Goal: Task Accomplishment & Management: Manage account settings

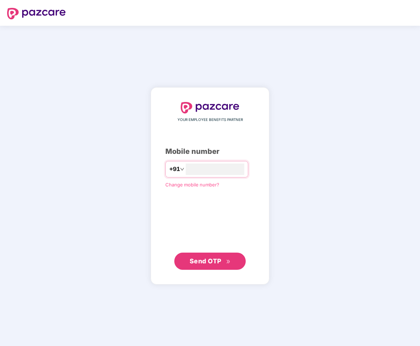
type input "**********"
click at [218, 258] on span "Send OTP" at bounding box center [206, 261] width 32 height 8
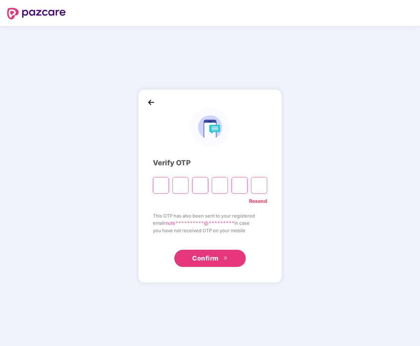
type input "*"
click at [196, 145] on img at bounding box center [210, 127] width 39 height 39
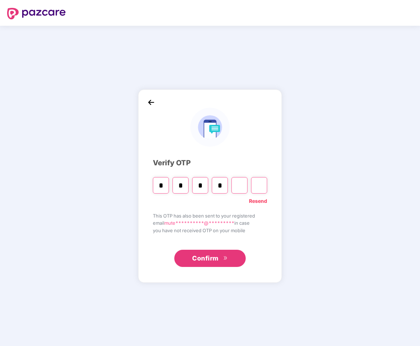
click at [240, 184] on input "Digit 5" at bounding box center [240, 185] width 16 height 16
type input "*"
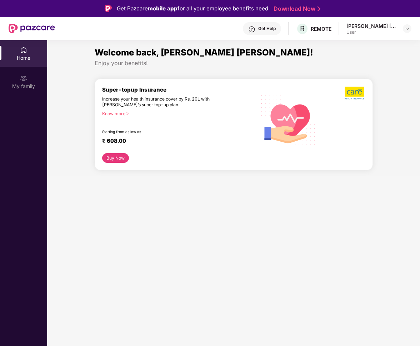
click at [399, 30] on div "[PERSON_NAME] [PERSON_NAME] Mutekar User" at bounding box center [379, 29] width 65 height 13
click at [370, 24] on div "[PERSON_NAME] [PERSON_NAME] Mutekar" at bounding box center [372, 26] width 50 height 7
click at [402, 23] on div "[PERSON_NAME] [PERSON_NAME] Mutekar User" at bounding box center [379, 29] width 65 height 13
click at [406, 28] on img at bounding box center [408, 29] width 6 height 6
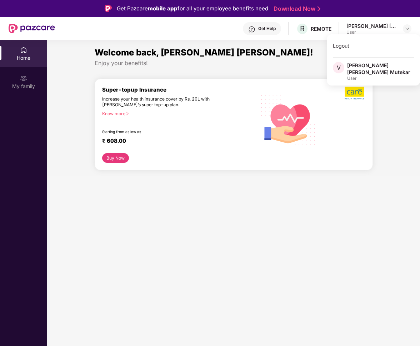
click at [273, 226] on section "Welcome back, [PERSON_NAME] [PERSON_NAME]! Enjoy your benefits! Super-topup Ins…" at bounding box center [233, 213] width 373 height 346
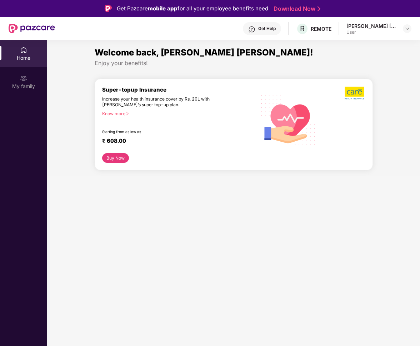
click at [120, 111] on div "Know more" at bounding box center [176, 113] width 149 height 5
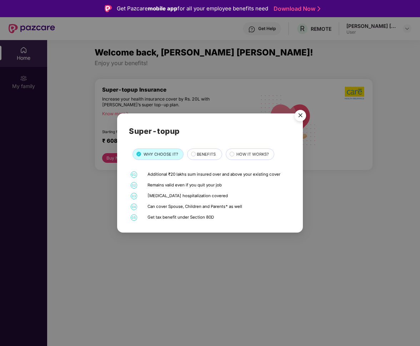
click at [207, 155] on span "BENEFITS" at bounding box center [206, 154] width 19 height 6
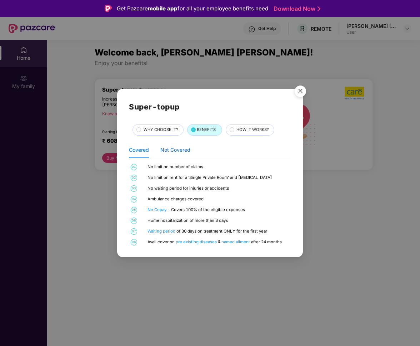
click at [179, 152] on div "Not Covered" at bounding box center [176, 150] width 30 height 8
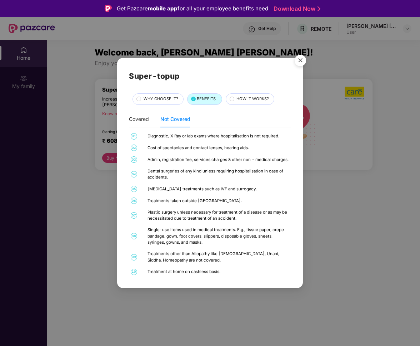
scroll to position [2, 0]
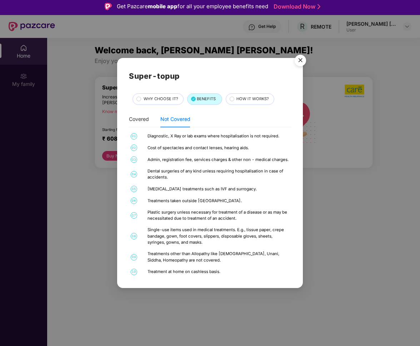
click at [248, 102] on span "HOW IT WORKS?" at bounding box center [253, 99] width 33 height 6
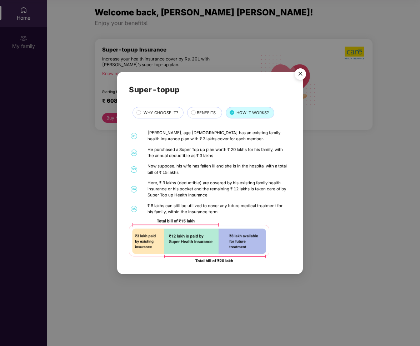
scroll to position [40, 0]
click at [200, 113] on span "BENEFITS" at bounding box center [206, 113] width 19 height 6
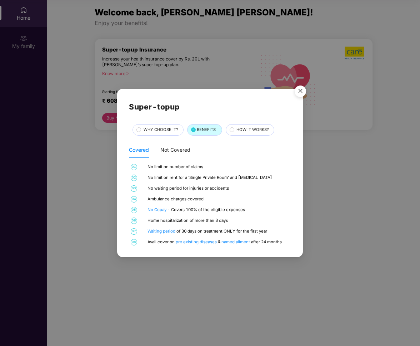
click at [162, 130] on span "WHY CHOOSE IT?" at bounding box center [161, 130] width 35 height 6
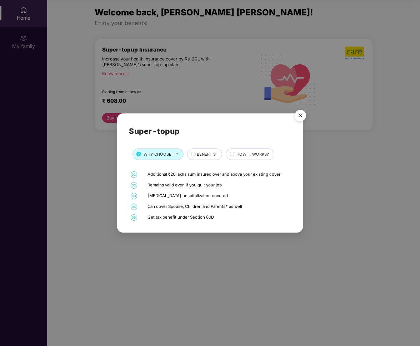
click at [301, 119] on img "Close" at bounding box center [301, 117] width 20 height 20
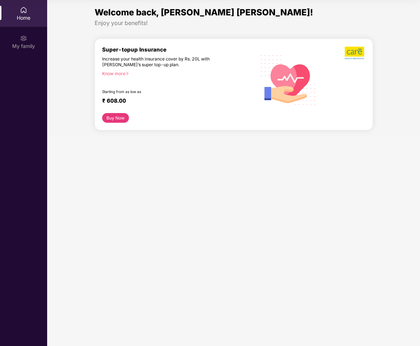
click at [128, 108] on div "Super-topup Insurance Increase your health insurance cover by Rs. 20L with [PER…" at bounding box center [179, 79] width 154 height 67
click at [118, 71] on div "Know more" at bounding box center [176, 73] width 149 height 5
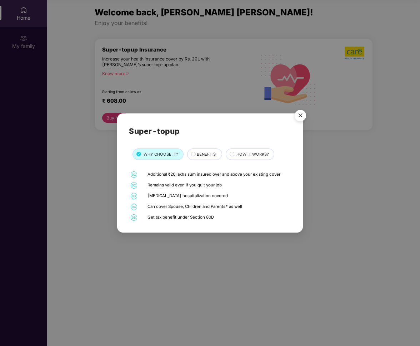
click at [301, 118] on img "Close" at bounding box center [301, 117] width 20 height 20
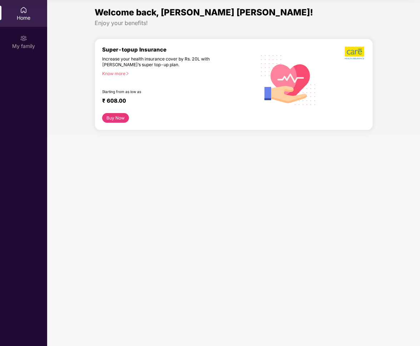
click at [120, 122] on button "Buy Now" at bounding box center [115, 118] width 27 height 10
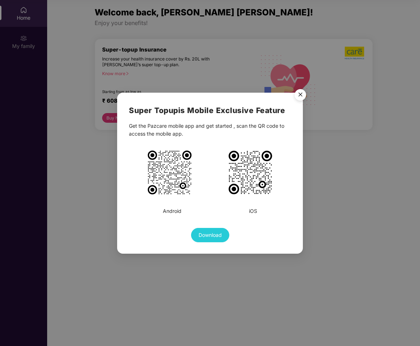
click at [305, 92] on img "Close" at bounding box center [301, 96] width 20 height 20
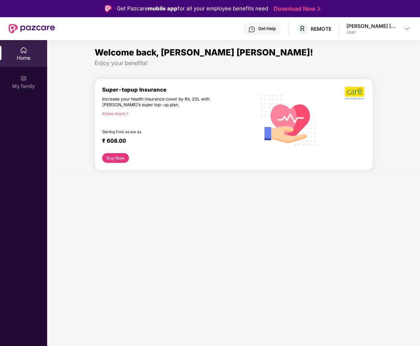
scroll to position [0, 0]
click at [18, 93] on div "My family" at bounding box center [23, 81] width 47 height 27
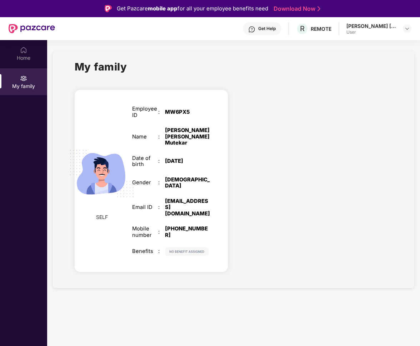
click at [169, 198] on div "[EMAIL_ADDRESS][DOMAIN_NAME]" at bounding box center [188, 207] width 46 height 19
click at [191, 247] on img at bounding box center [187, 251] width 44 height 9
click at [128, 161] on div "Employee ID : MW6PX5 Name : [PERSON_NAME] [PERSON_NAME] Mutekar Date of birth :…" at bounding box center [171, 181] width 93 height 168
click at [407, 29] on img at bounding box center [408, 29] width 6 height 6
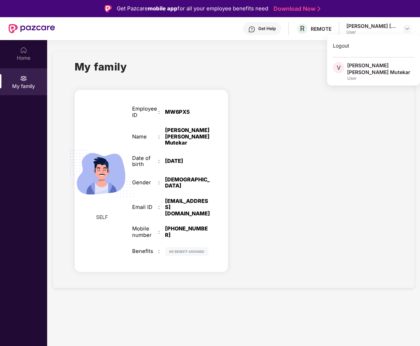
click at [326, 27] on div "REMOTE" at bounding box center [321, 28] width 21 height 7
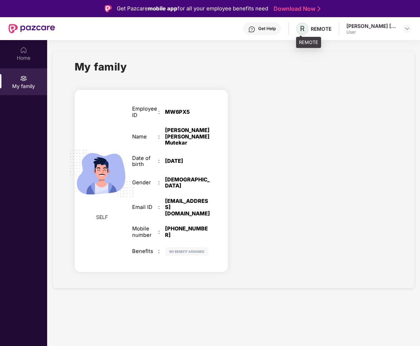
click at [304, 29] on span "R" at bounding box center [302, 28] width 5 height 9
click at [316, 7] on link "Download Now" at bounding box center [296, 9] width 45 height 8
